Goal: Transaction & Acquisition: Purchase product/service

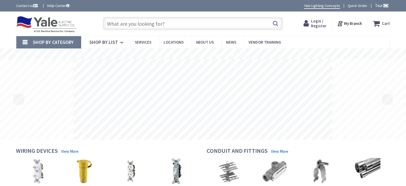
click at [120, 26] on input "text" at bounding box center [193, 23] width 180 height 13
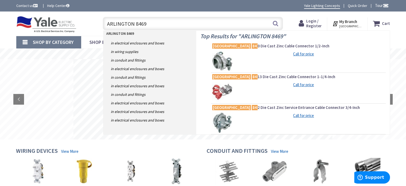
type input "ARLINGTON 84690"
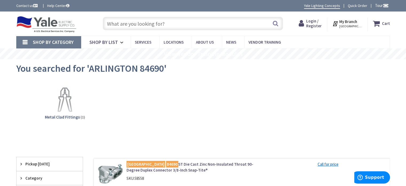
click at [351, 25] on span "HARRISBURG, PA" at bounding box center [350, 26] width 23 height 4
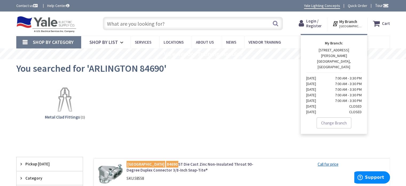
click at [328, 117] on link "Change Branch" at bounding box center [334, 122] width 35 height 11
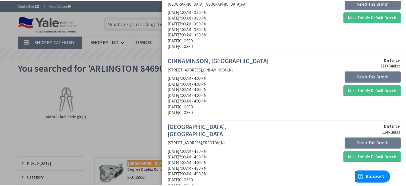
scroll to position [641, 0]
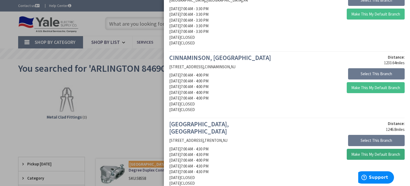
click at [359, 148] on button "Make This My Default Branch" at bounding box center [376, 153] width 58 height 11
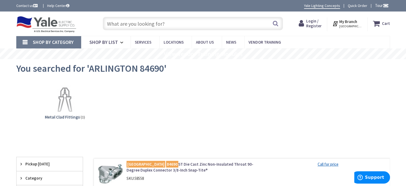
click at [120, 25] on input "text" at bounding box center [193, 23] width 180 height 13
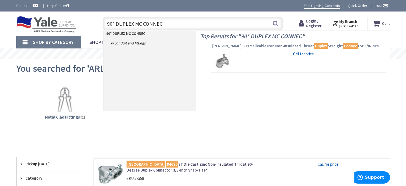
type input "90* DUPLEX MC CONNEC"
click at [231, 45] on span "Crouse-Hinds 699 Malleable Iron Non-Insulated Throat Duplex Straight Connec tor…" at bounding box center [298, 45] width 172 height 5
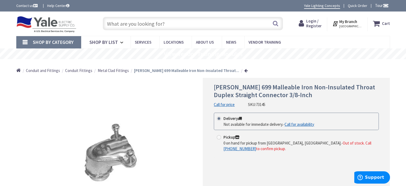
click at [117, 70] on span "Metal Clad Fittings" at bounding box center [113, 70] width 31 height 5
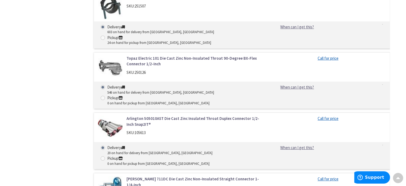
scroll to position [2003, 0]
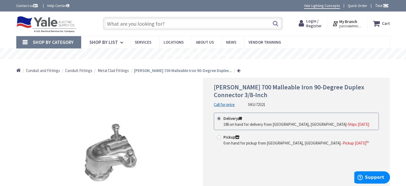
click at [113, 24] on input "text" at bounding box center [193, 23] width 180 height 13
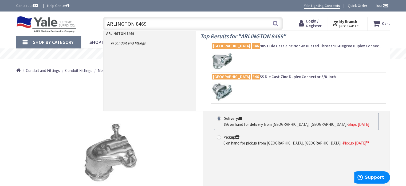
type input "ARLINGTON 84690"
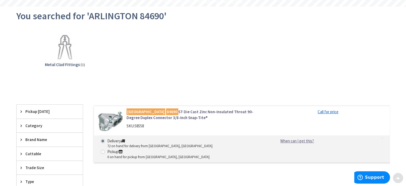
scroll to position [53, 0]
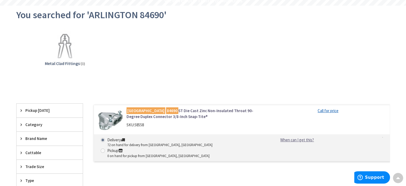
click at [188, 108] on link "Arlington 84690 ST Die Cast Zinc Non-Insulated Throat 90-Degree Duplex Connecto…" at bounding box center [195, 113] width 136 height 11
click at [191, 110] on link "Arlington 84690 ST Die Cast Zinc Non-Insulated Throat 90-Degree Duplex Connecto…" at bounding box center [195, 113] width 136 height 11
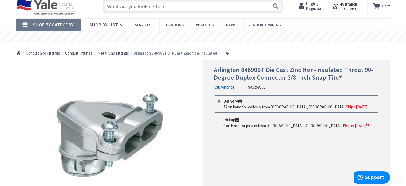
scroll to position [53, 0]
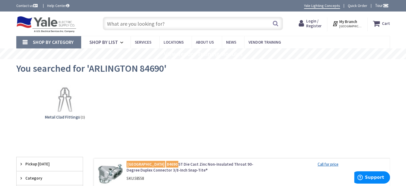
click at [27, 44] on link "Shop By Category" at bounding box center [48, 42] width 65 height 12
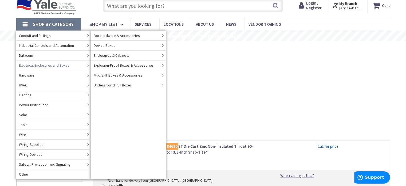
scroll to position [27, 0]
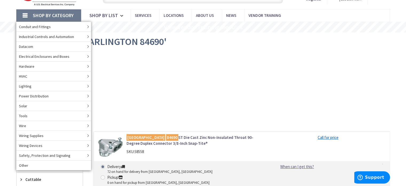
click at [316, 64] on div "Metal Clad Fittings (1)" at bounding box center [203, 80] width 355 height 57
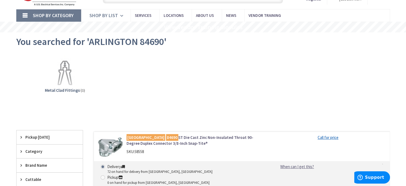
click at [118, 17] on link "Shop By List" at bounding box center [105, 15] width 49 height 12
click at [23, 13] on link "Shop By Category" at bounding box center [48, 15] width 65 height 12
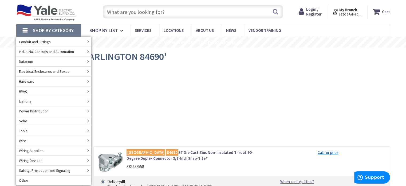
scroll to position [0, 0]
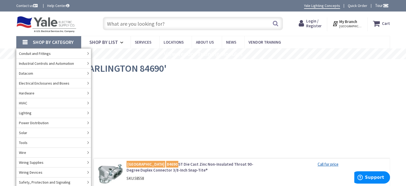
click at [123, 21] on input "text" at bounding box center [193, 23] width 180 height 13
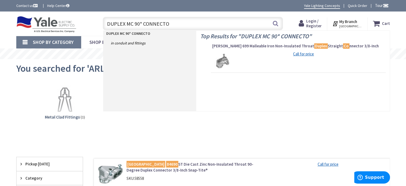
type input "DUPLEX MC 90* CONNECTOR"
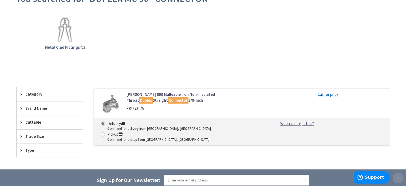
scroll to position [80, 0]
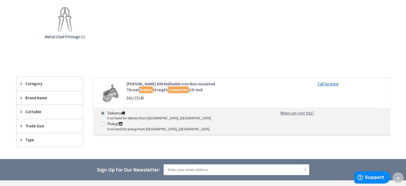
click at [41, 99] on span "Brand Name" at bounding box center [47, 98] width 44 height 6
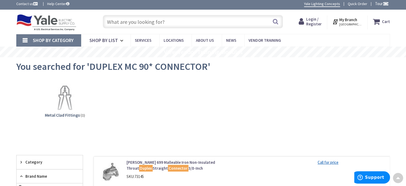
scroll to position [0, 0]
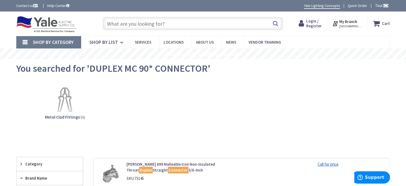
click at [124, 24] on input "text" at bounding box center [193, 23] width 180 height 13
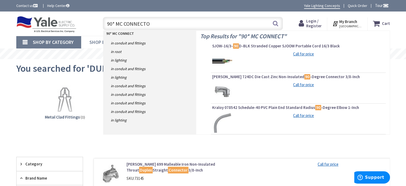
type input "90* MC CONNECTOR"
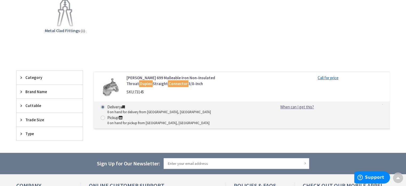
scroll to position [53, 0]
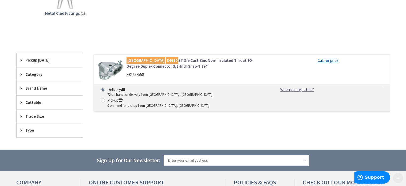
scroll to position [107, 0]
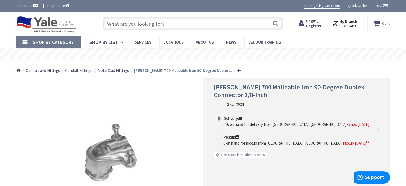
scroll to position [27, 0]
